Goal: Transaction & Acquisition: Book appointment/travel/reservation

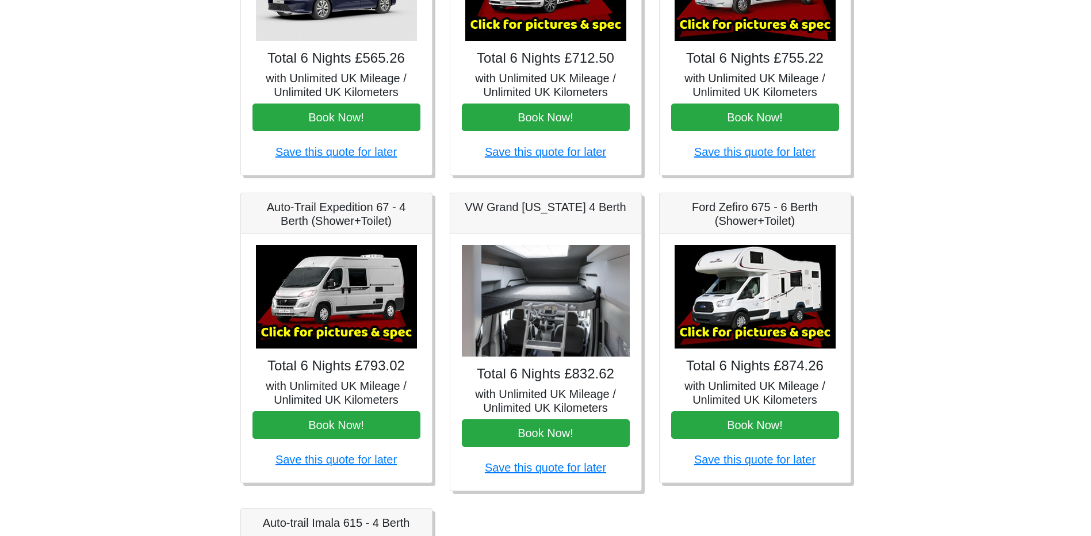
scroll to position [324, 0]
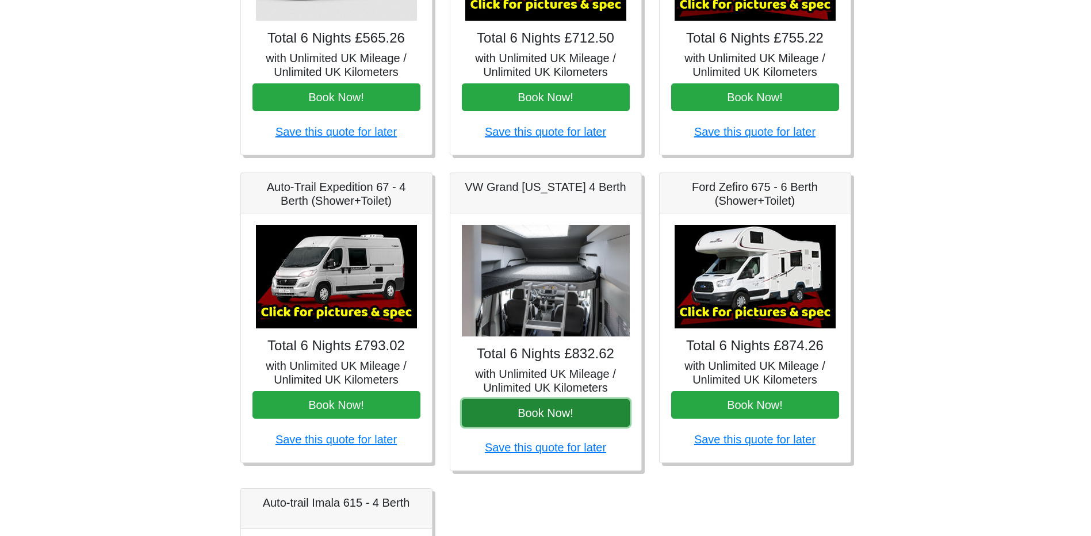
drag, startPoint x: 551, startPoint y: 415, endPoint x: 568, endPoint y: 410, distance: 17.5
click at [550, 415] on button "Book Now!" at bounding box center [546, 413] width 168 height 28
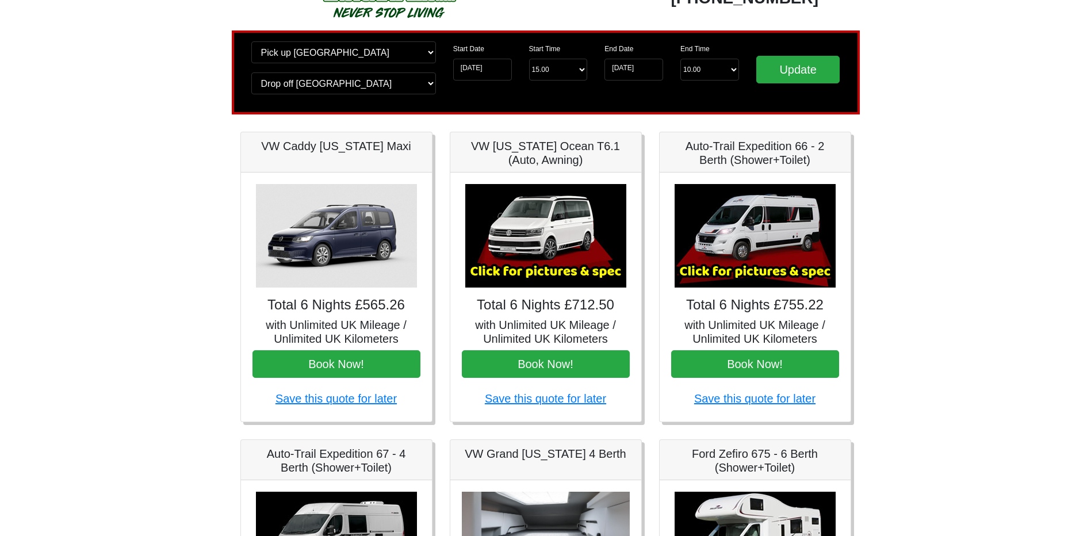
scroll to position [37, 0]
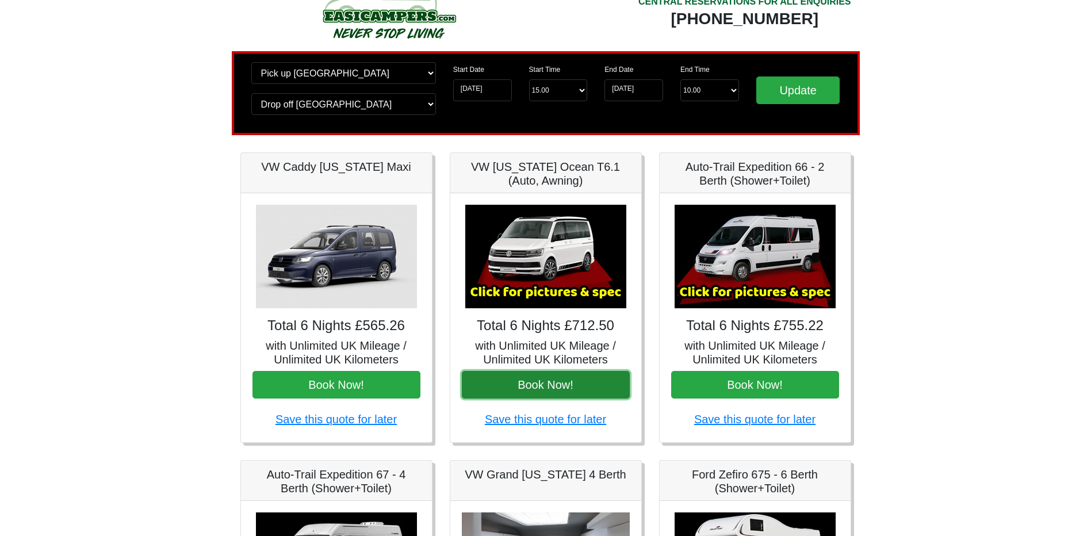
click at [542, 385] on button "Book Now!" at bounding box center [546, 385] width 168 height 28
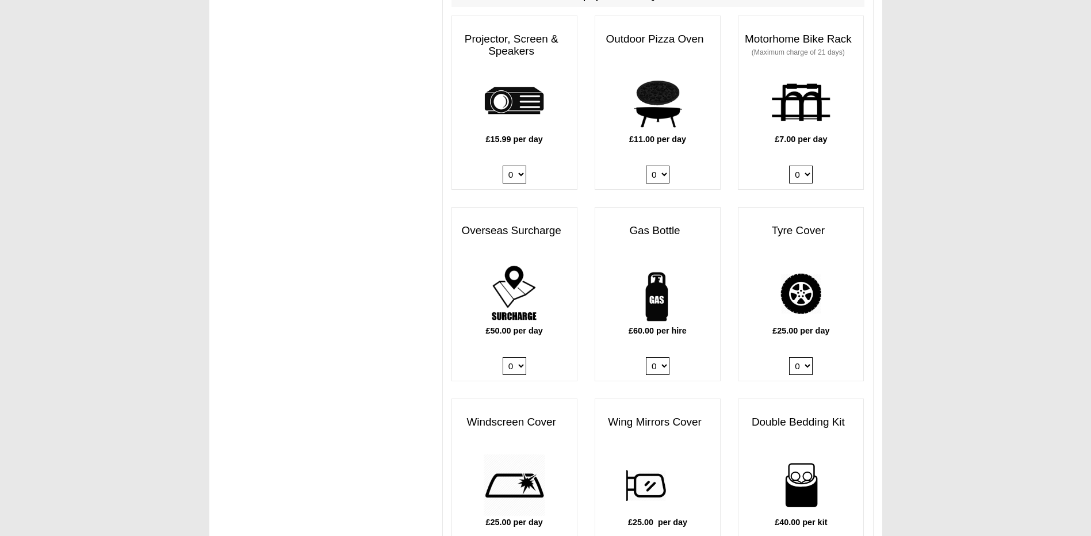
scroll to position [805, 0]
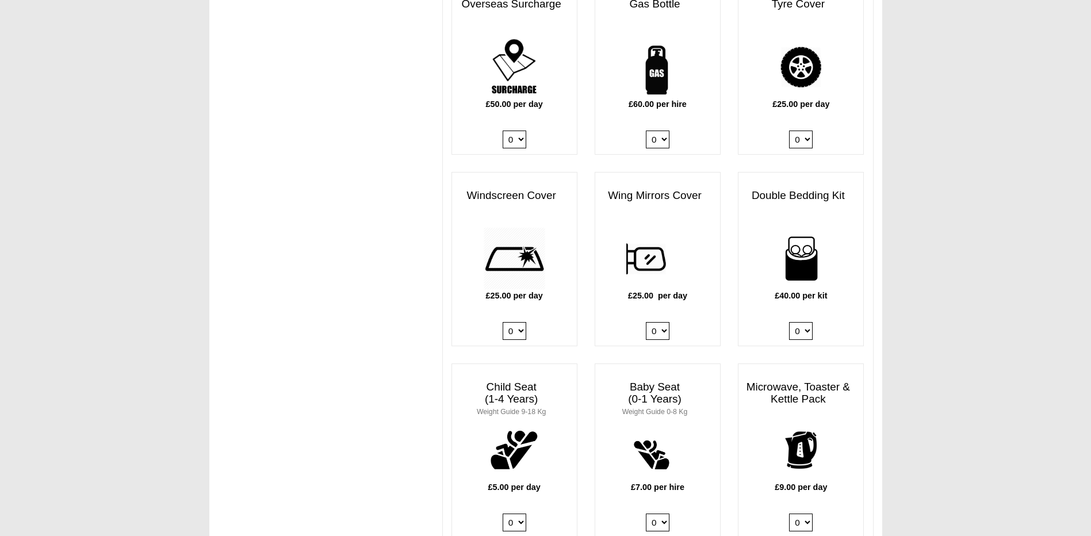
click at [656, 146] on select "0 1" at bounding box center [658, 140] width 24 height 18
select select "Gas Bottle x QTY 1 @ 60.00 GBP per hire."
click at [646, 131] on select "0 1" at bounding box center [658, 140] width 24 height 18
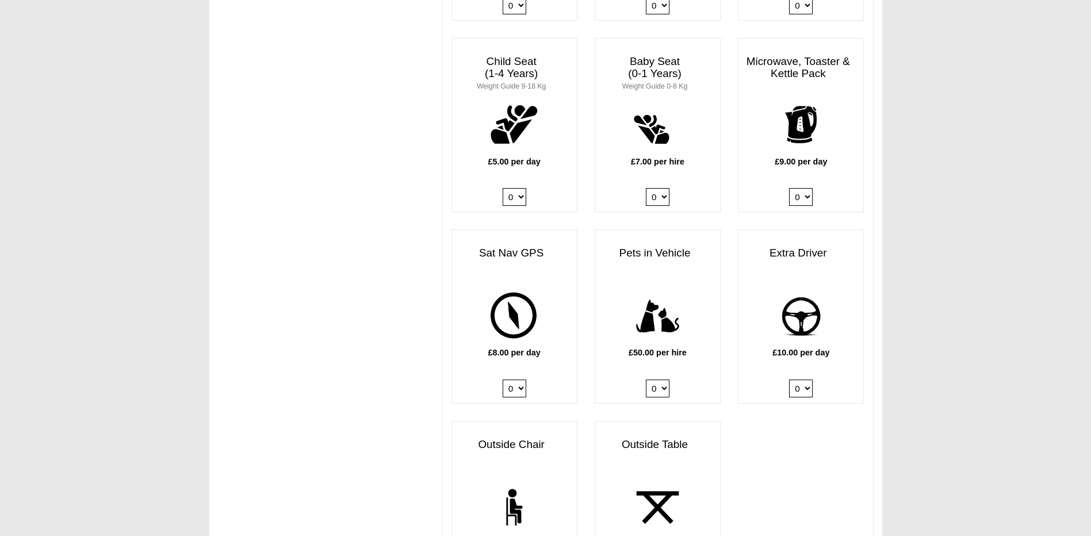
scroll to position [1150, 0]
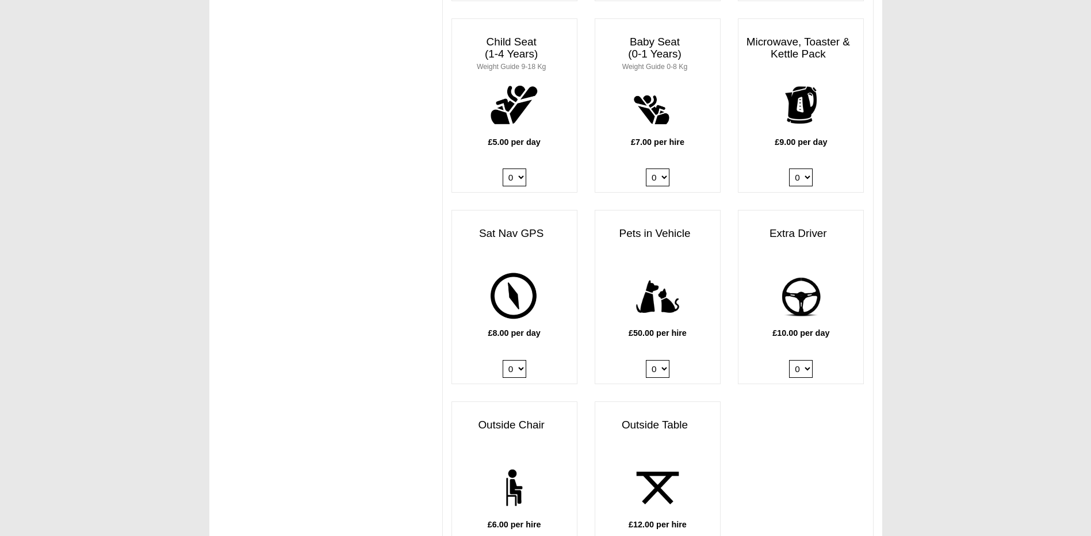
click at [798, 377] on select "0 1" at bounding box center [801, 369] width 24 height 18
select select "Extra Driver x QTY 1 @ 10.00 GBP per day."
click at [789, 362] on select "0 1" at bounding box center [801, 369] width 24 height 18
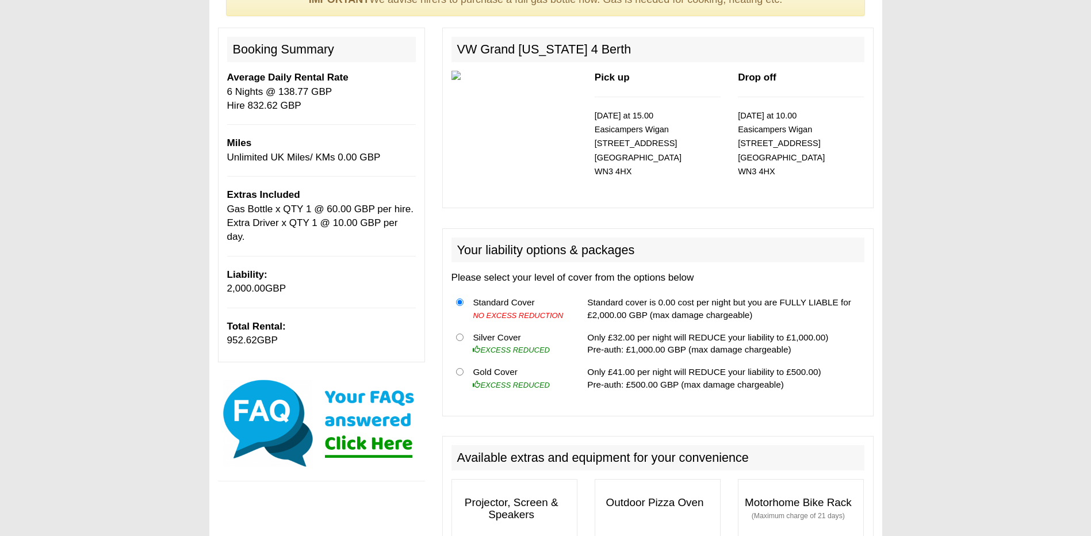
scroll to position [58, 0]
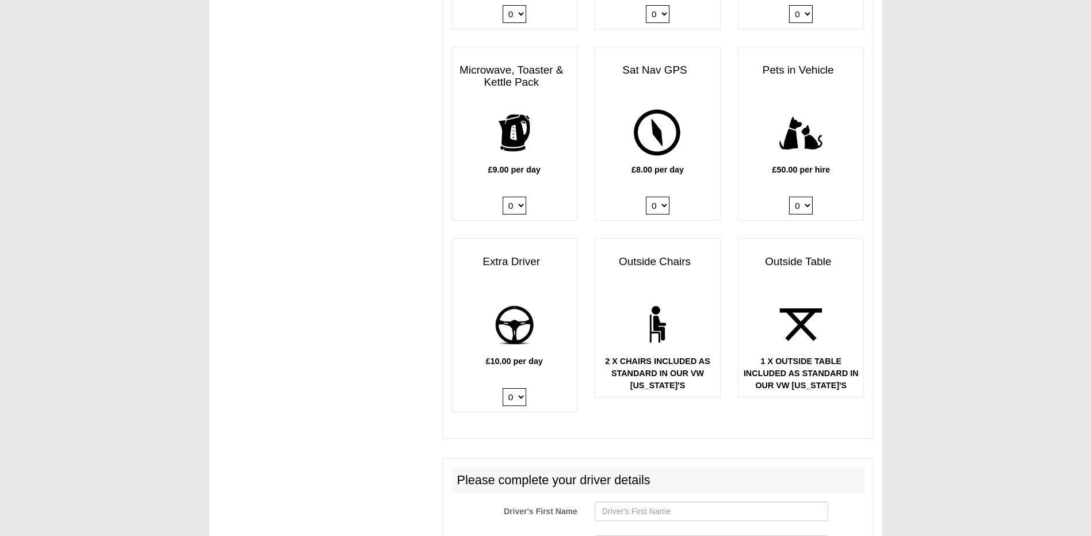
scroll to position [1323, 0]
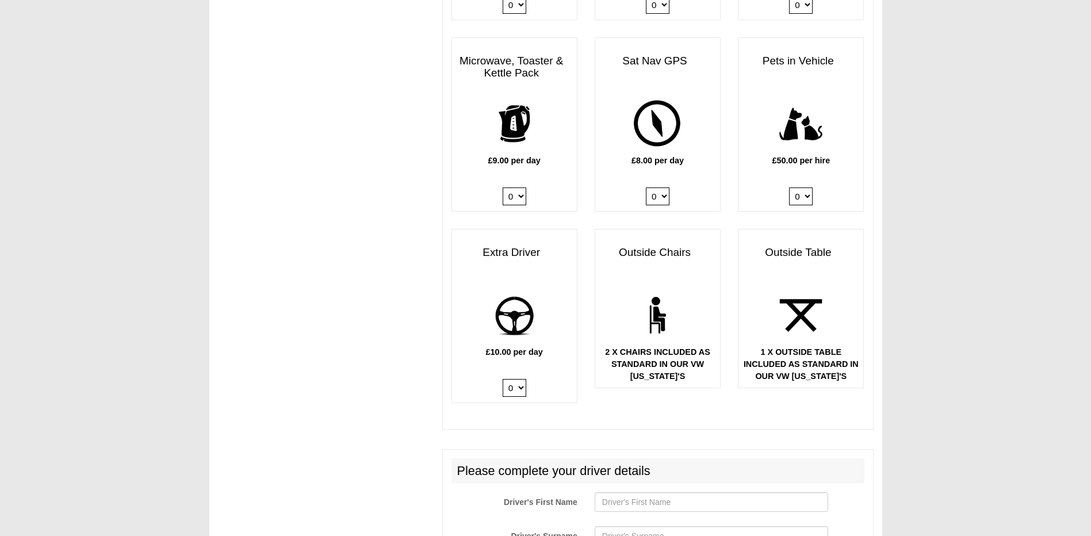
drag, startPoint x: 515, startPoint y: 386, endPoint x: 515, endPoint y: 399, distance: 12.7
click at [515, 386] on select "0 1" at bounding box center [515, 388] width 24 height 18
select select "Extra Driver x QTY 1 @ 10.00 GBP per day."
click at [503, 381] on select "0 1" at bounding box center [515, 388] width 24 height 18
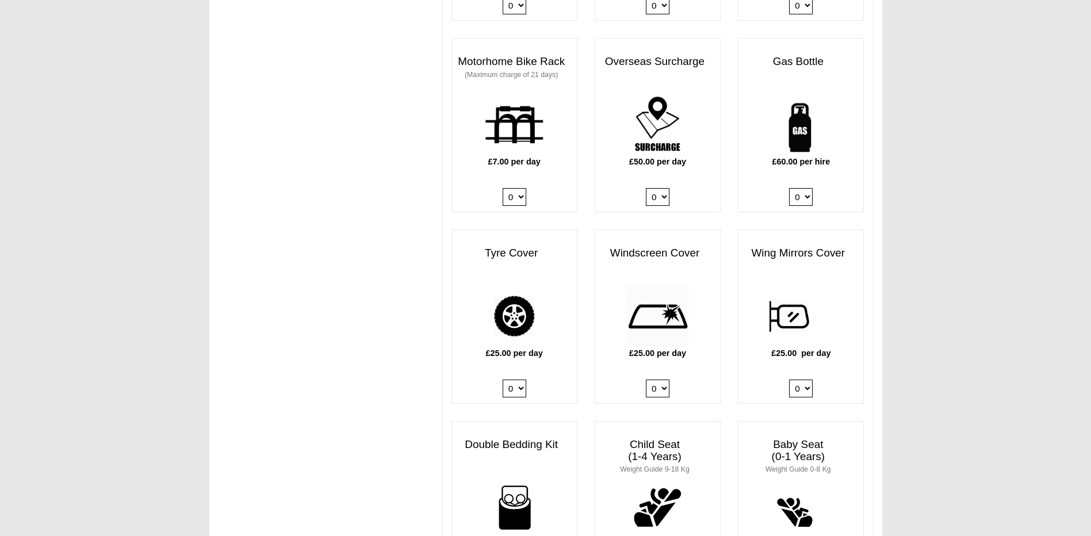
scroll to position [690, 0]
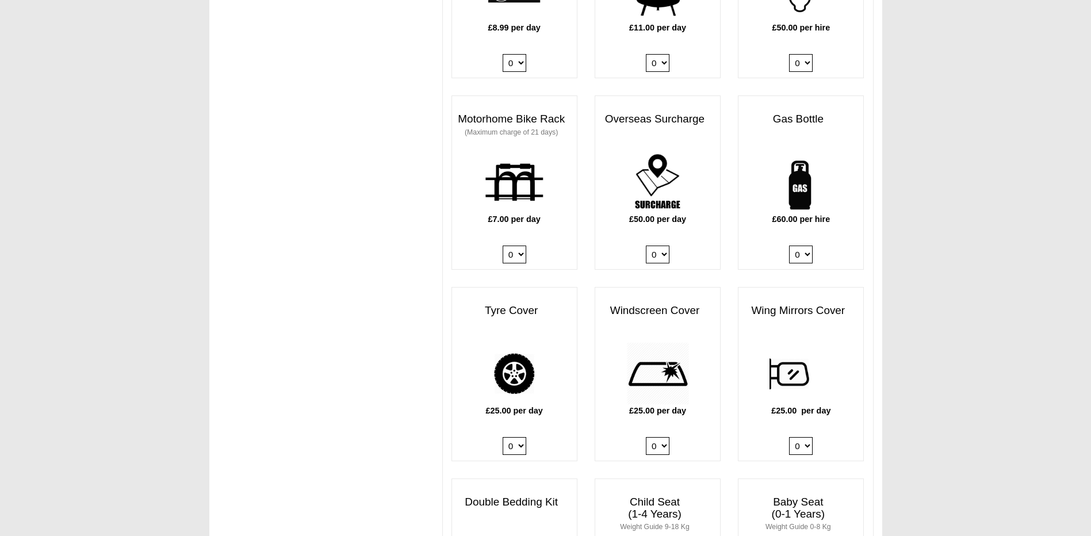
click at [803, 255] on select "0 1" at bounding box center [801, 255] width 24 height 18
select select "Gas Bottle x QTY 1 @ 60.00 GBP per hire."
click at [789, 246] on select "0 1" at bounding box center [801, 255] width 24 height 18
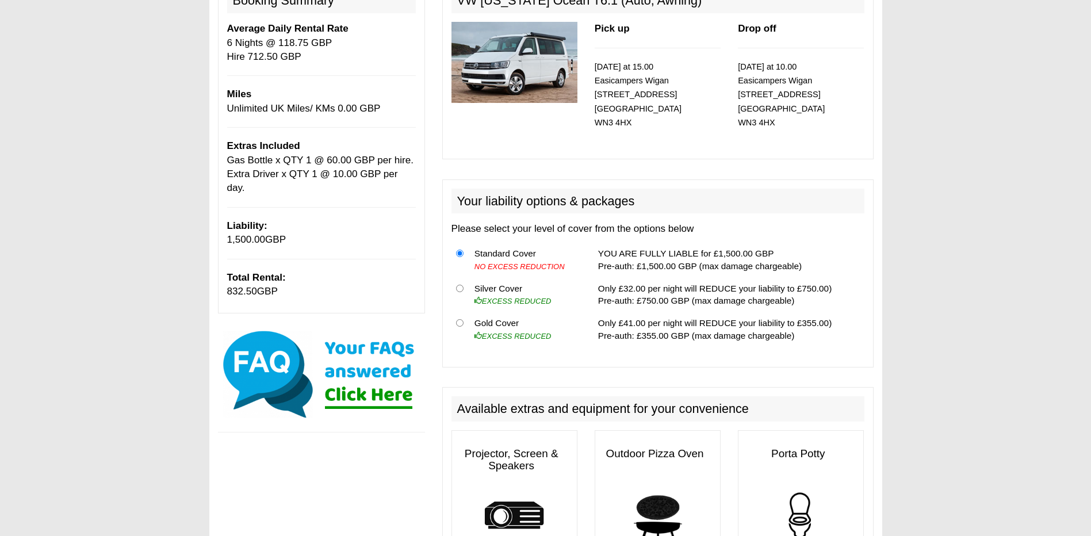
scroll to position [0, 0]
